Goal: Find specific page/section: Find specific page/section

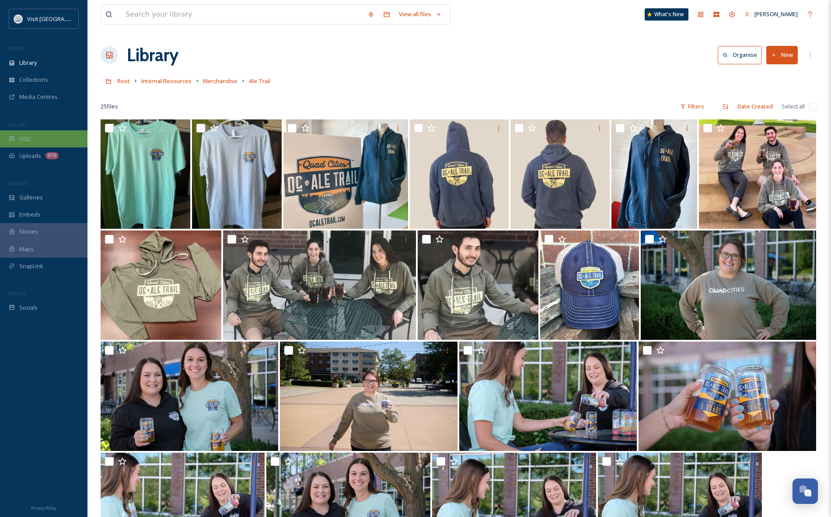
click at [40, 140] on div "UGC" at bounding box center [43, 138] width 87 height 17
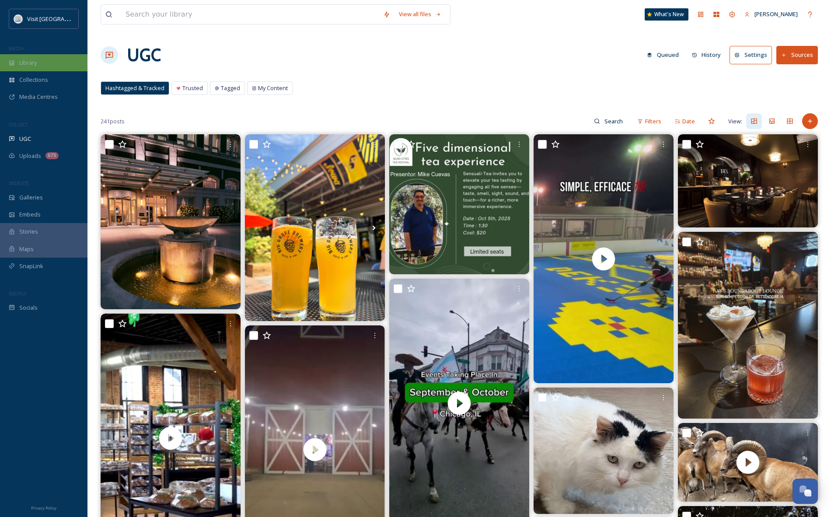
click at [45, 60] on div "Library" at bounding box center [43, 62] width 87 height 17
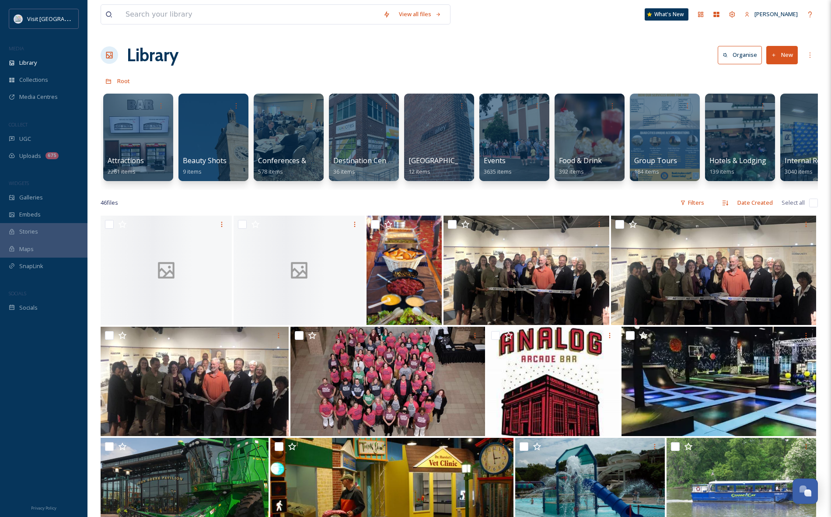
scroll to position [0, 637]
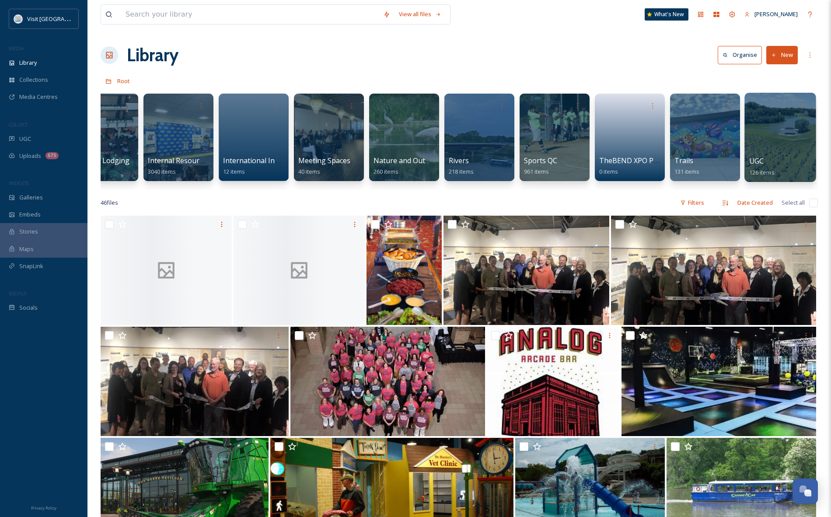
click at [765, 126] on div at bounding box center [779, 137] width 71 height 89
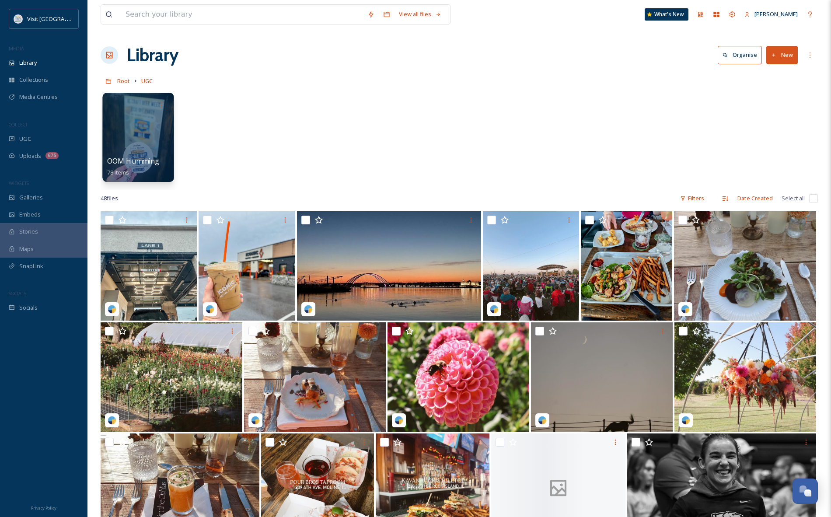
click at [138, 136] on div at bounding box center [137, 137] width 71 height 89
click at [212, 16] on input at bounding box center [242, 14] width 242 height 19
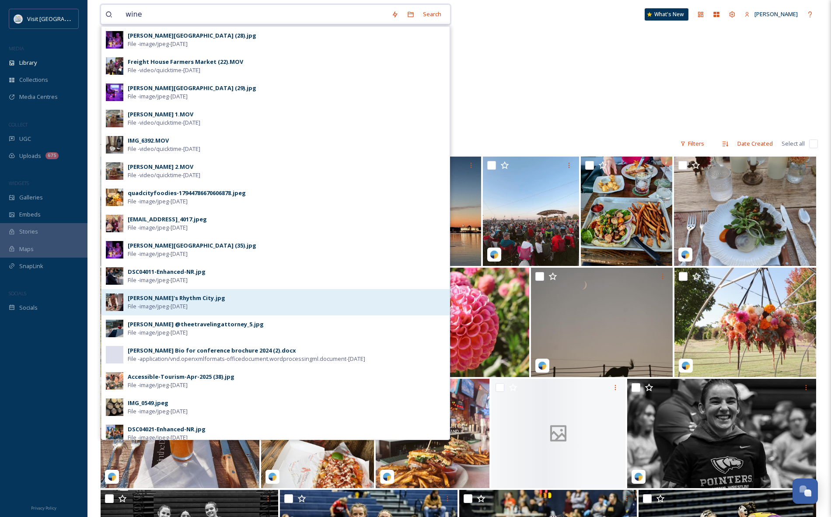
scroll to position [265, 0]
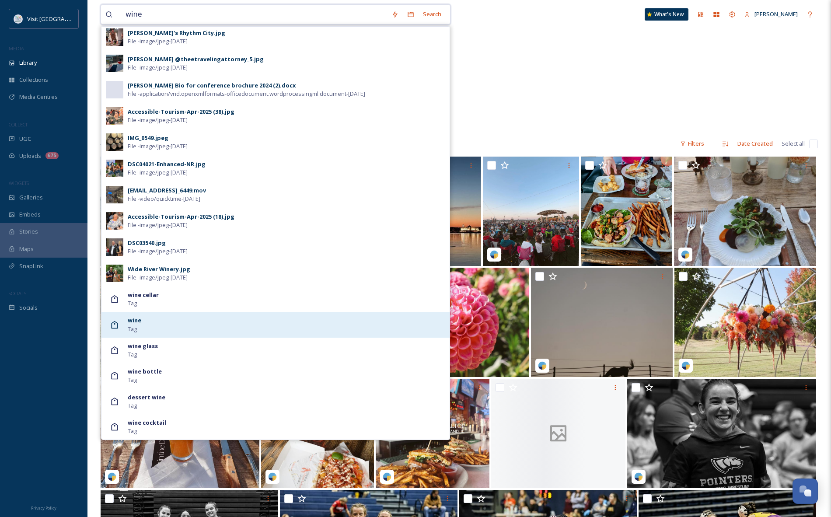
type input "wine"
click at [145, 324] on div "wine Tag" at bounding box center [286, 324] width 317 height 17
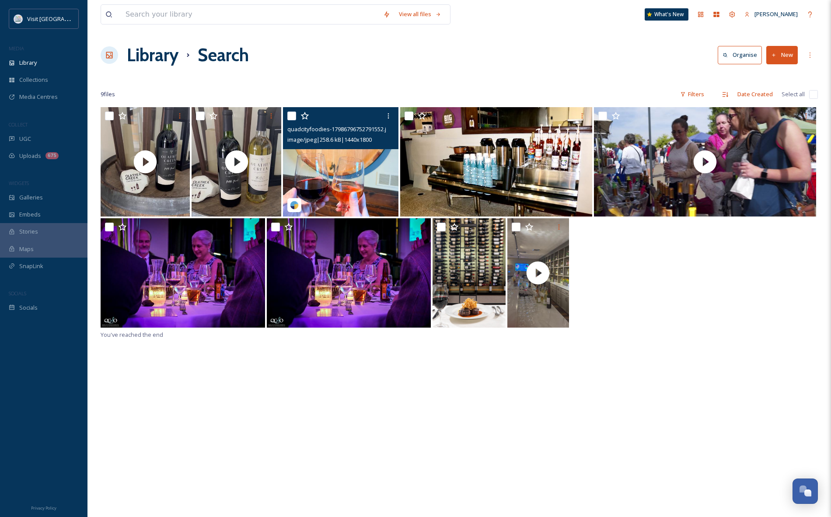
click at [344, 173] on img at bounding box center [340, 161] width 115 height 109
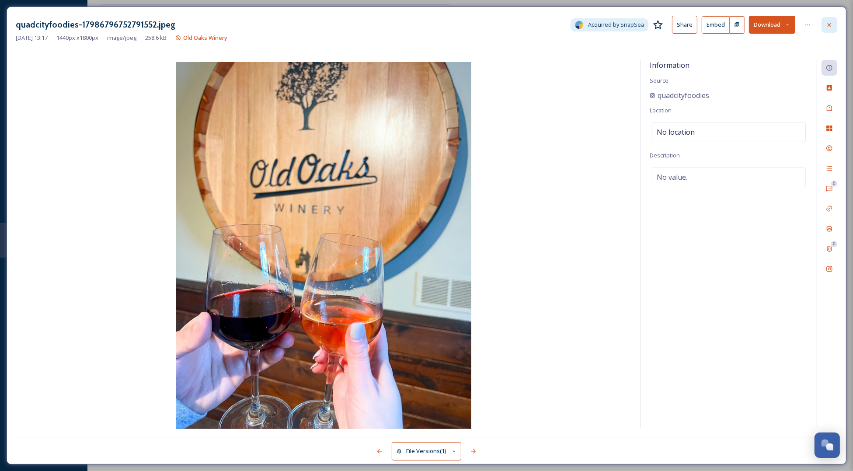
click at [826, 26] on icon at bounding box center [829, 24] width 7 height 7
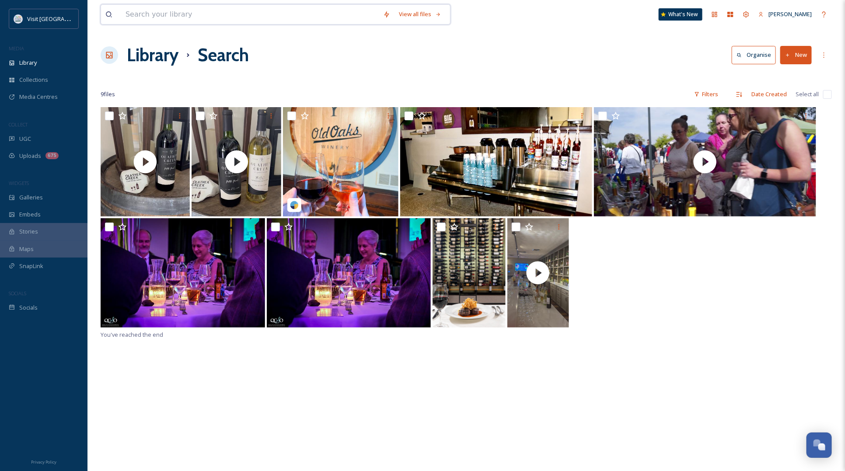
click at [167, 12] on input at bounding box center [250, 14] width 258 height 19
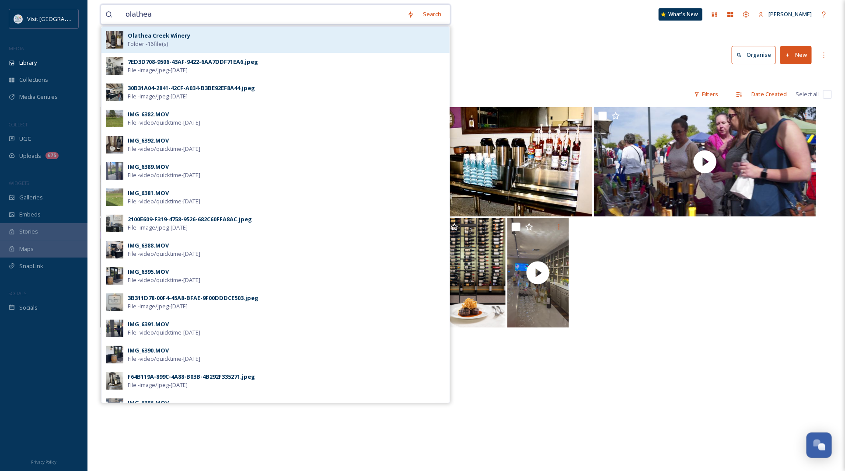
type input "olathea"
click at [168, 46] on span "Folder - 16 file(s)" at bounding box center [148, 44] width 40 height 8
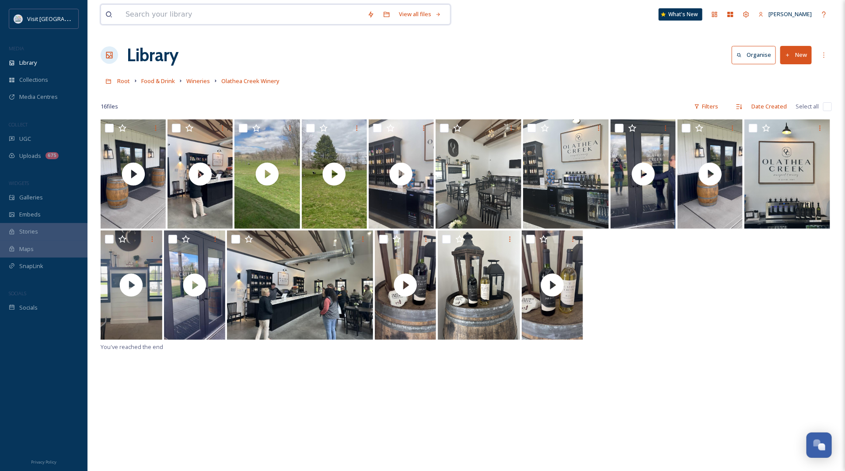
click at [136, 12] on input at bounding box center [242, 14] width 242 height 19
type input "wide river"
click at [46, 63] on div "Library" at bounding box center [43, 62] width 87 height 17
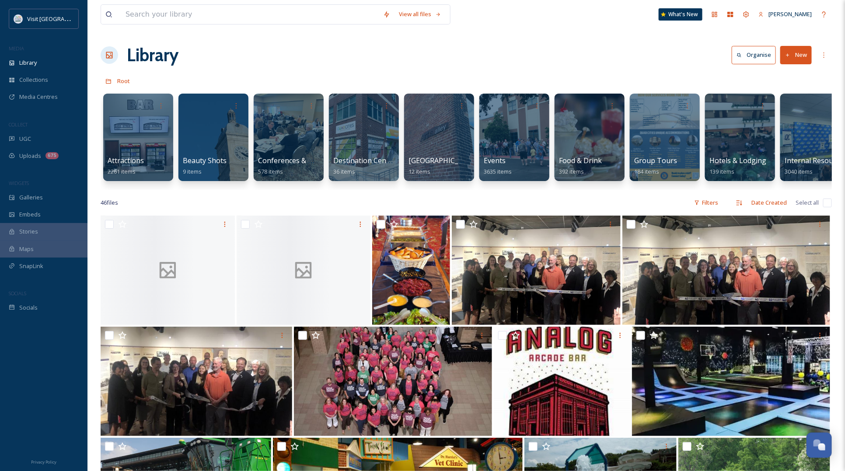
scroll to position [0, 34]
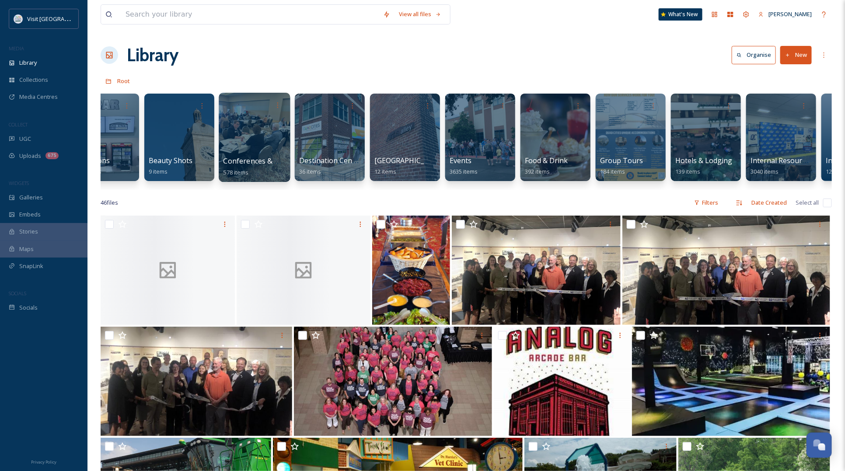
click at [258, 124] on div at bounding box center [254, 137] width 71 height 89
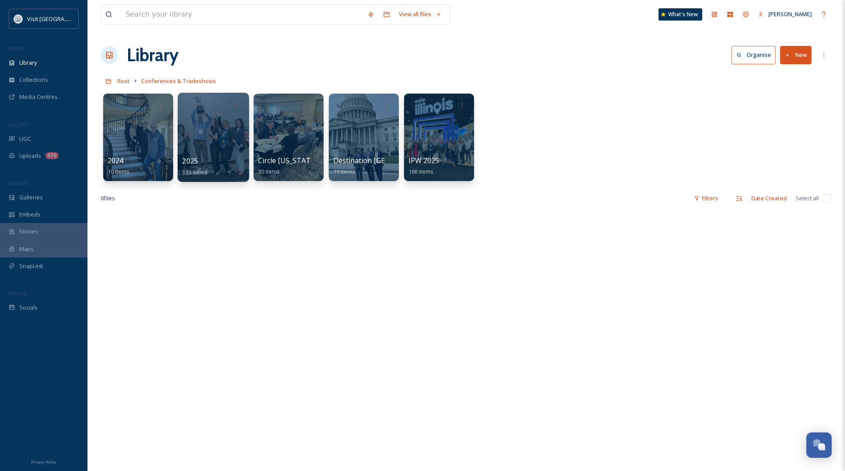
click at [202, 128] on div at bounding box center [213, 137] width 71 height 89
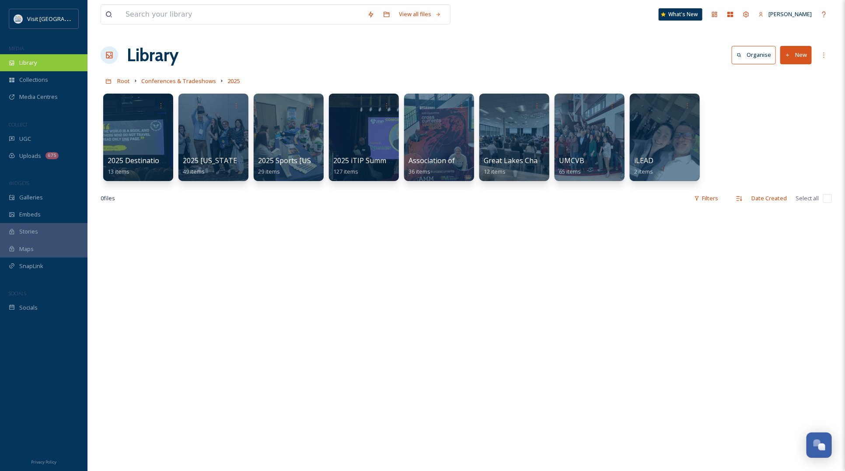
click at [63, 66] on div "Library" at bounding box center [43, 62] width 87 height 17
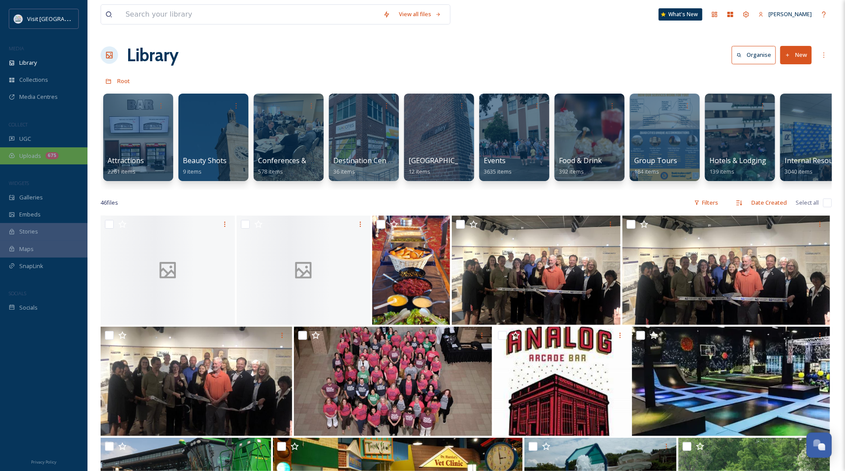
click at [56, 150] on div "Uploads 675" at bounding box center [43, 155] width 87 height 17
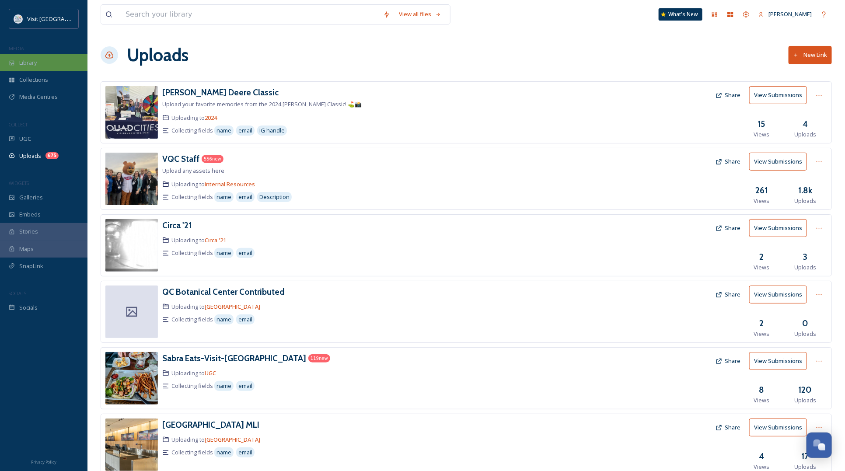
click at [38, 64] on div "Library" at bounding box center [43, 62] width 87 height 17
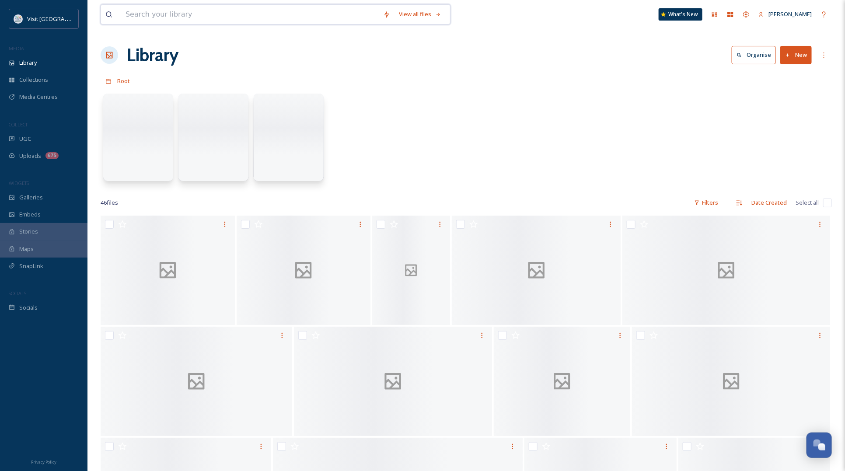
click at [167, 12] on input at bounding box center [250, 14] width 258 height 19
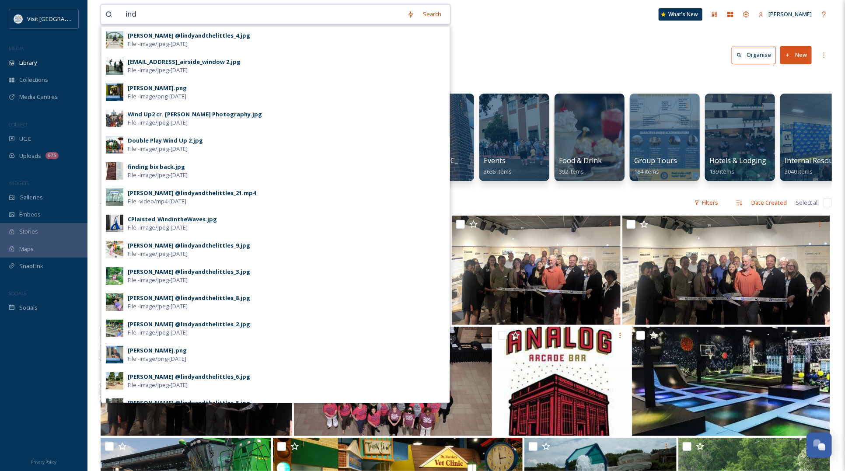
type input "indy"
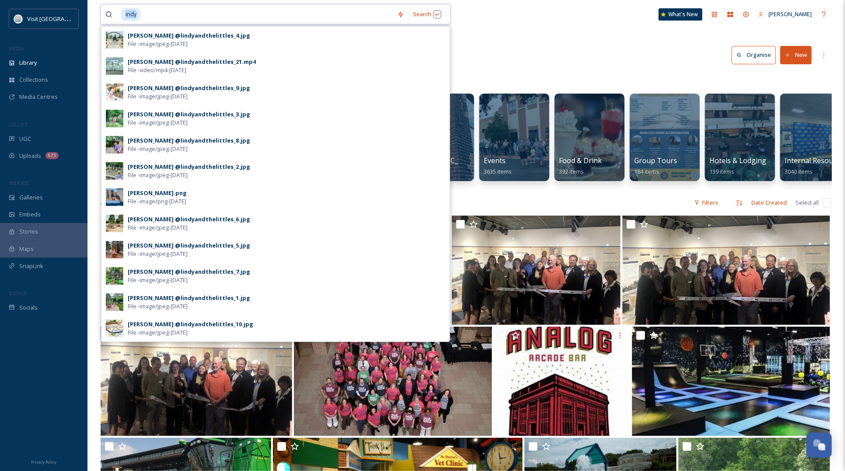
drag, startPoint x: 139, startPoint y: 12, endPoint x: 114, endPoint y: 10, distance: 25.0
click at [114, 10] on div "indy" at bounding box center [248, 14] width 287 height 19
